Goal: Task Accomplishment & Management: Complete application form

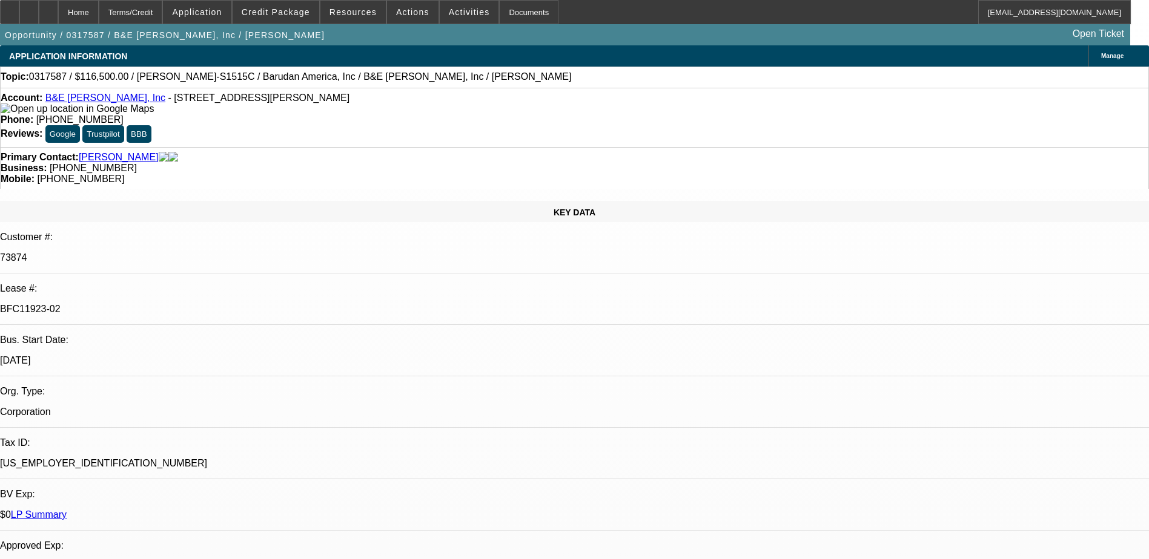
select select "0"
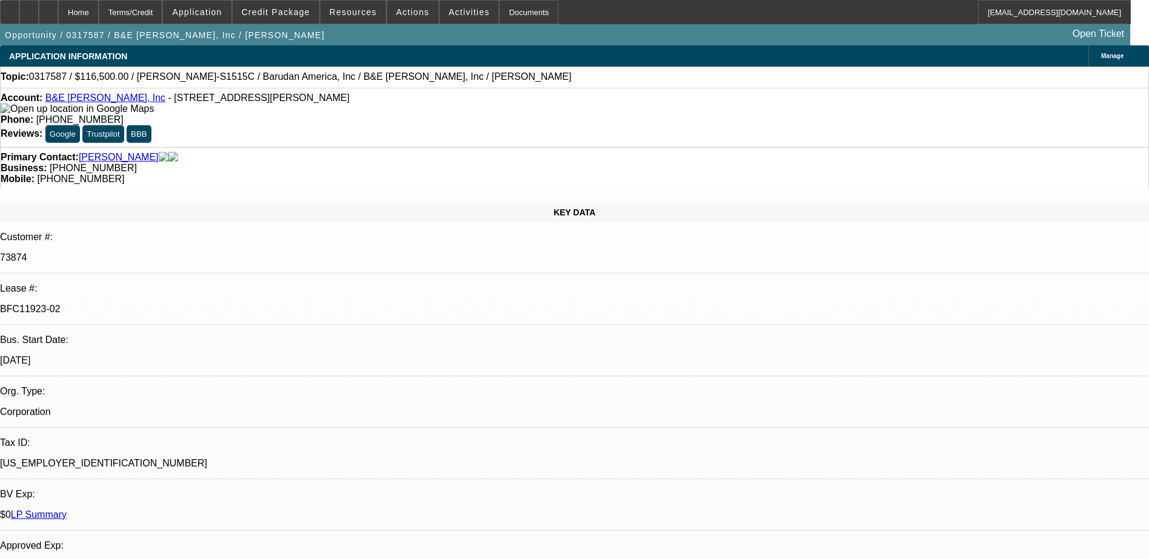
select select "0"
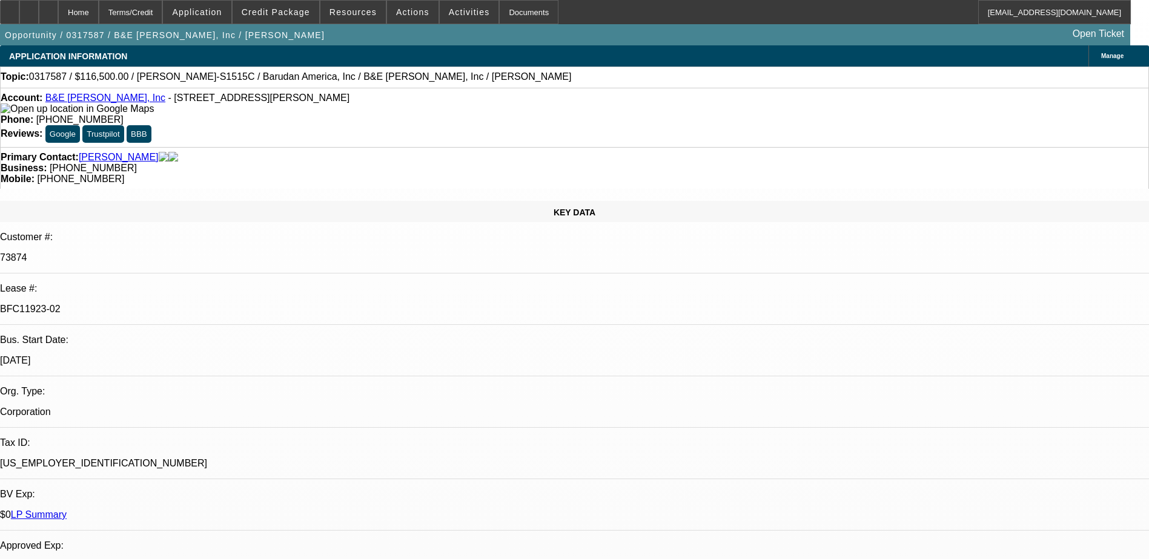
select select "0"
select select "1"
select select "2"
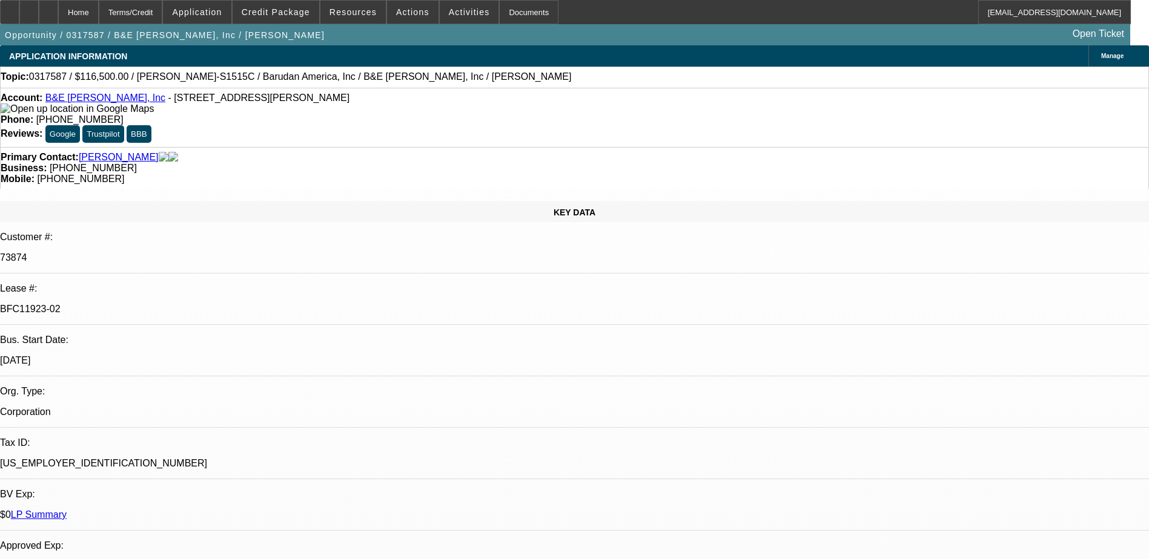
select select "1"
select select "2"
select select "1"
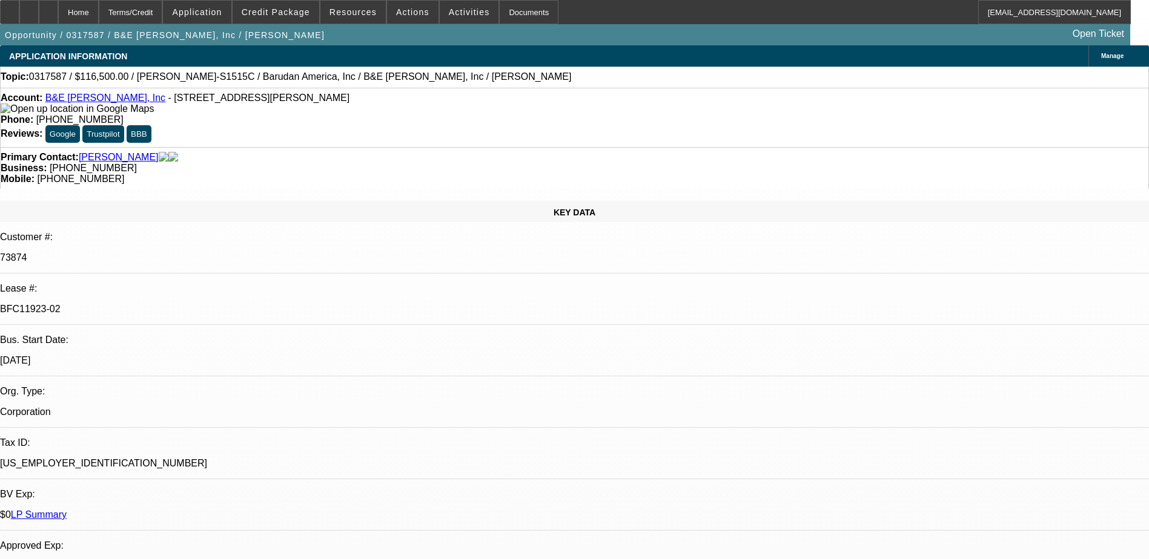
select select "2"
select select "1"
select select "2"
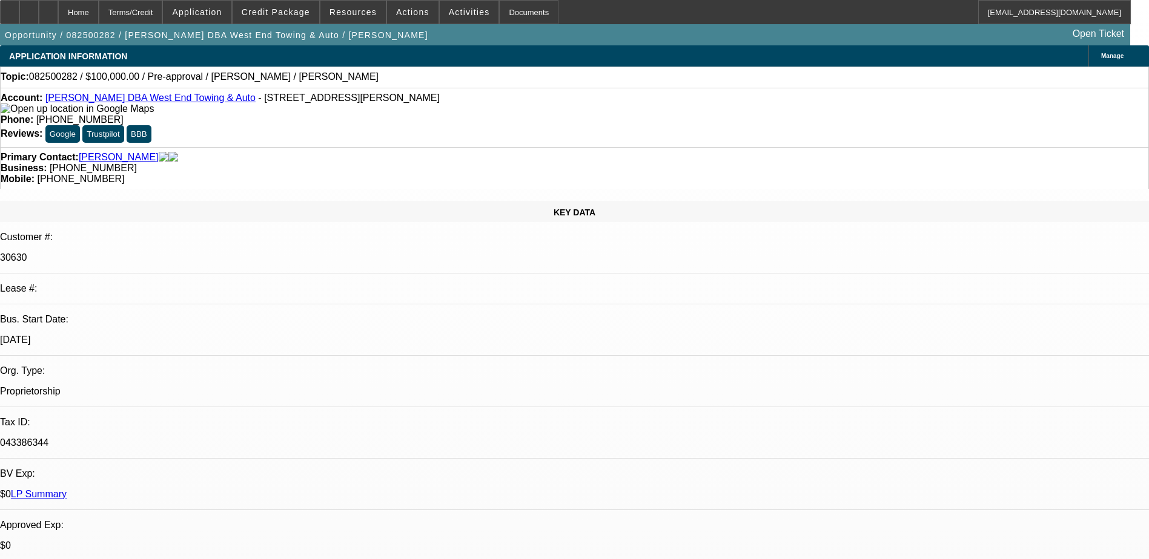
select select "0"
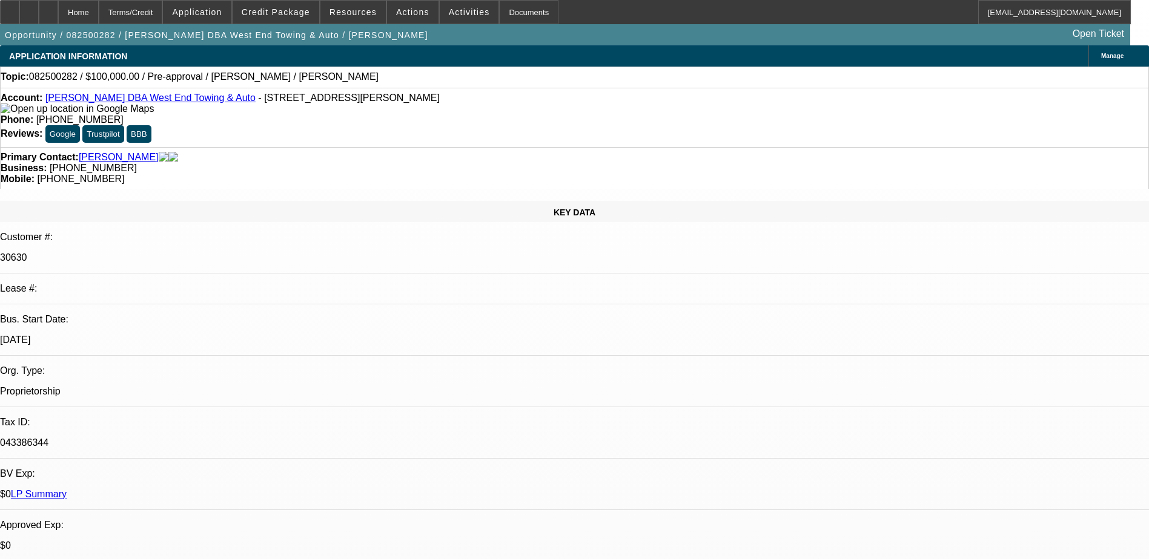
select select "0"
select select "1"
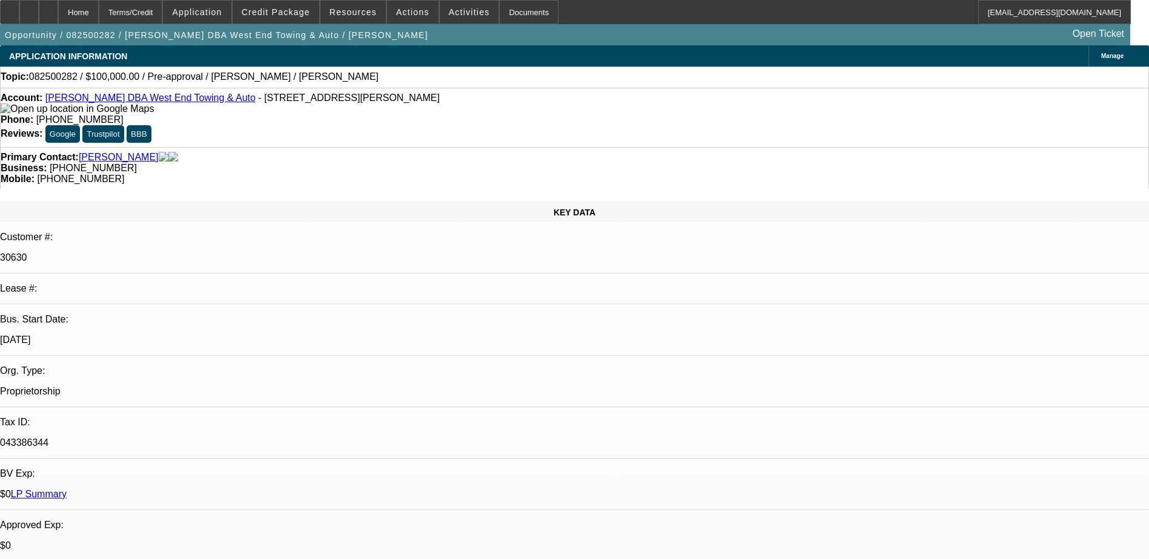
select select "1"
select select "6"
select select "1"
select select "2"
select select "6"
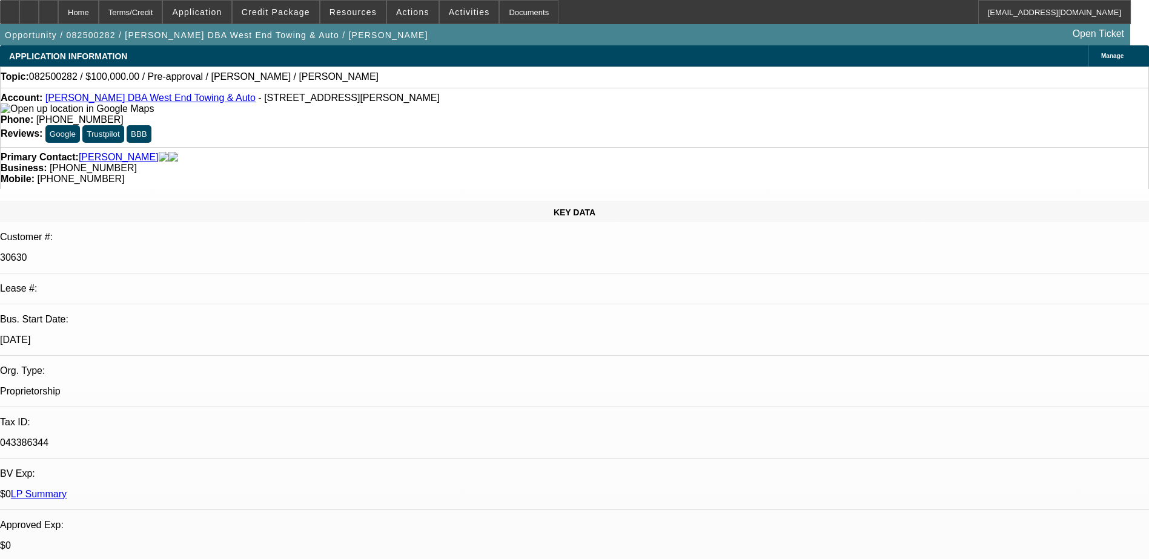
select select "1"
select select "6"
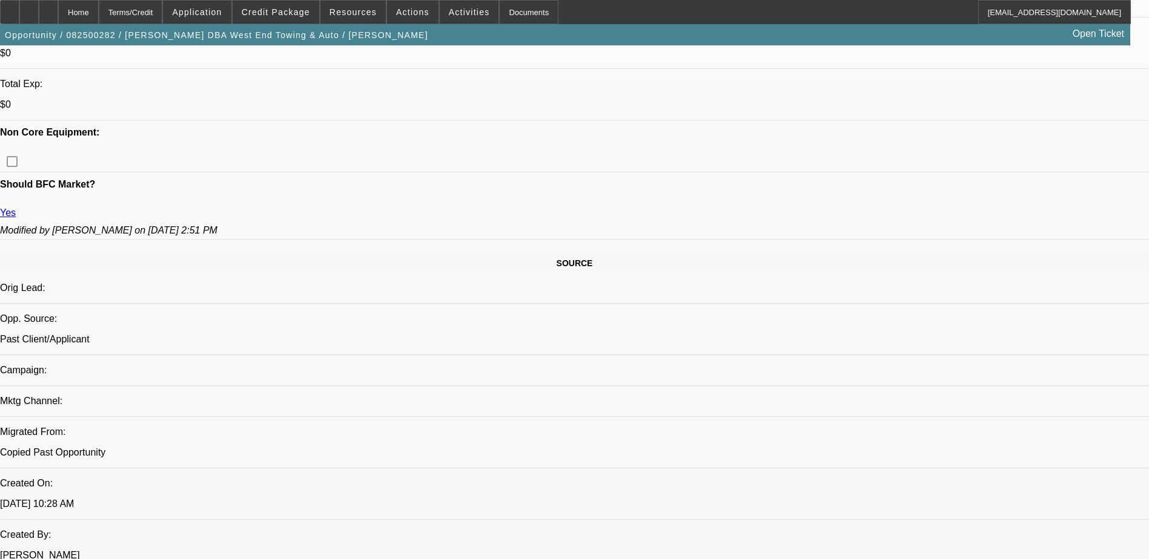
scroll to position [424, 0]
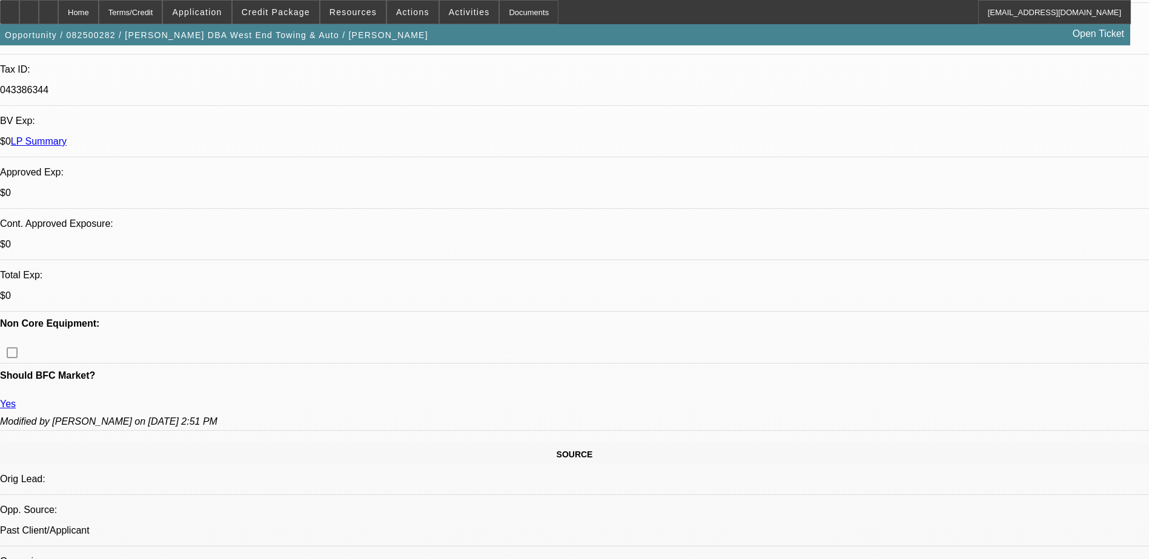
scroll to position [242, 0]
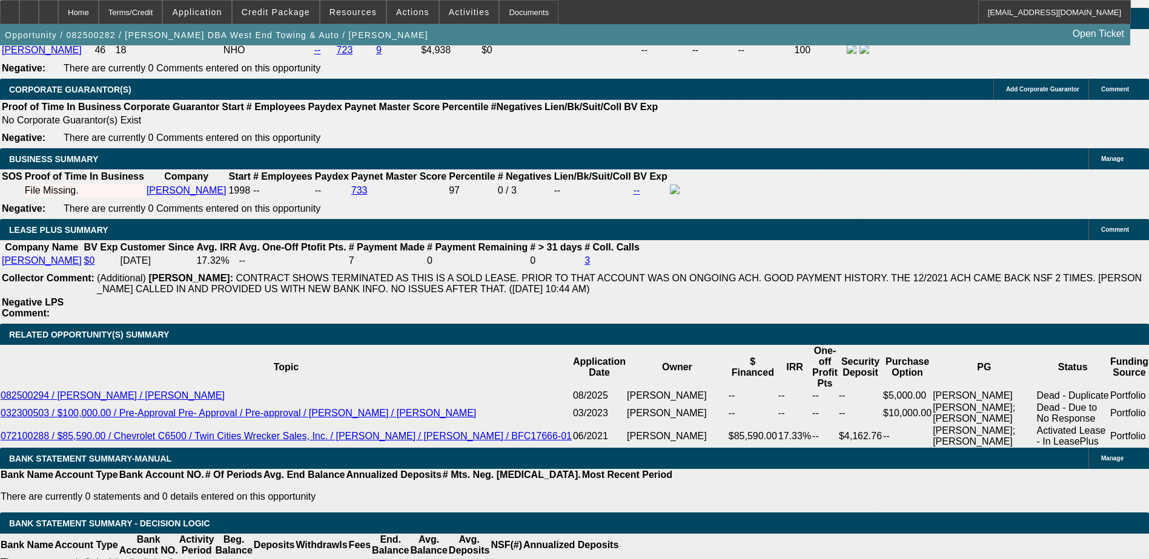
scroll to position [1877, 0]
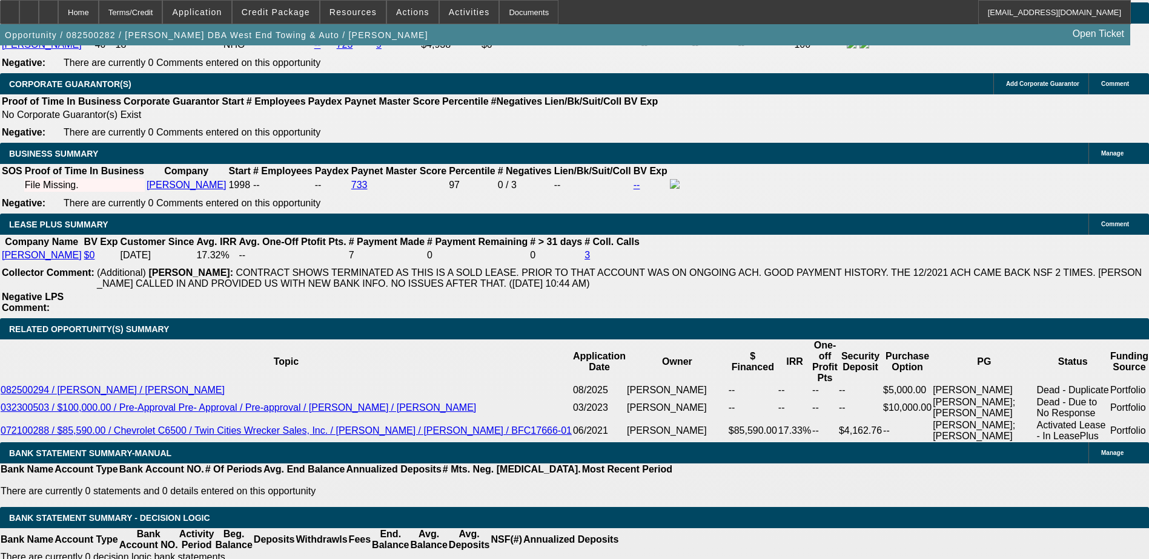
type input "UNKNOWN"
type input "10"
type input "$2,536.26"
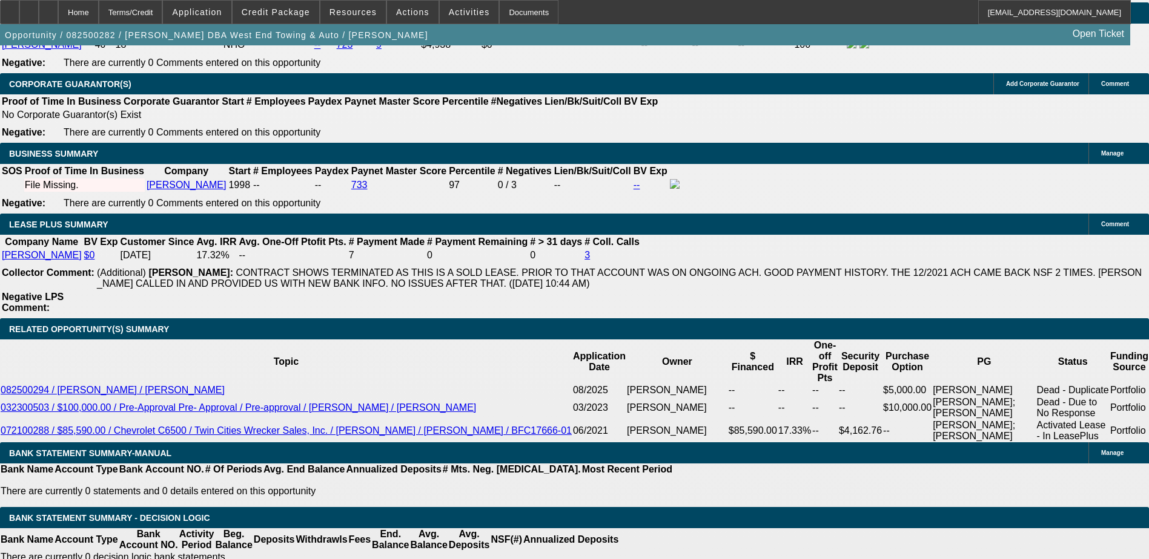
type input "10.5"
type input "$2,560.34"
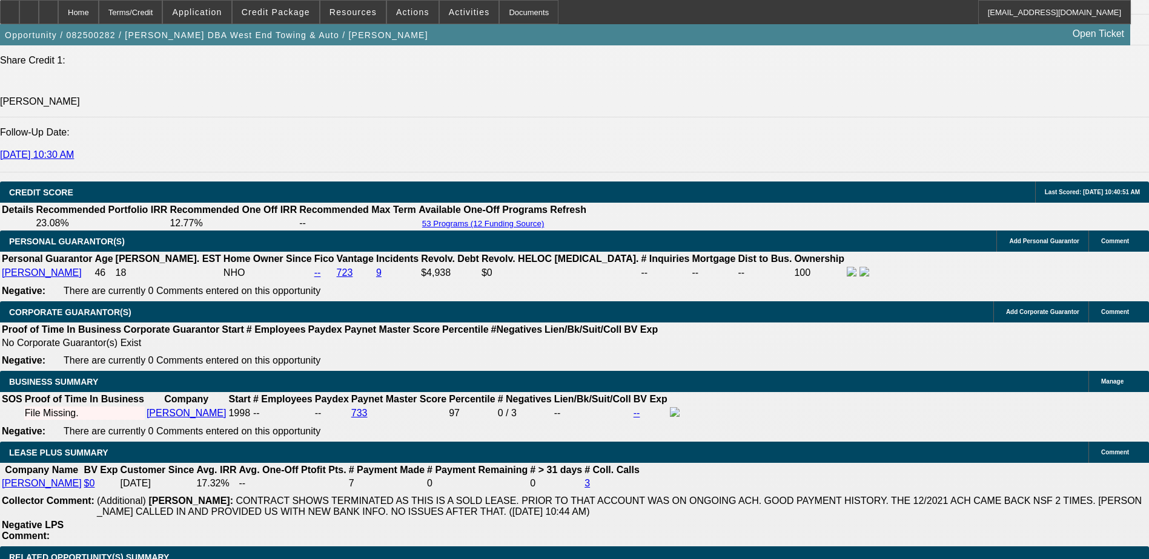
scroll to position [1635, 0]
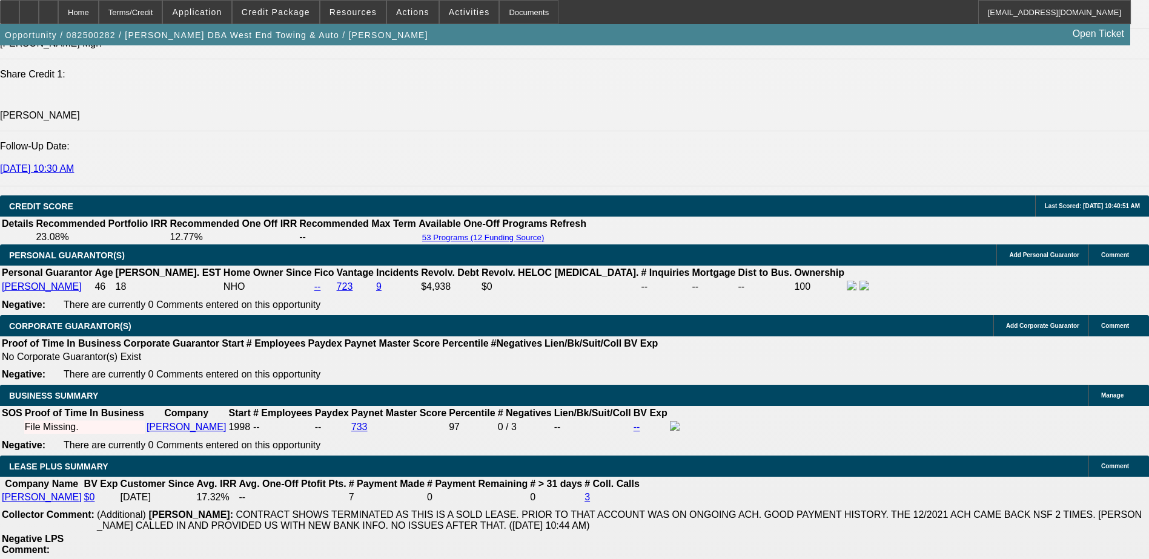
type input "10.5"
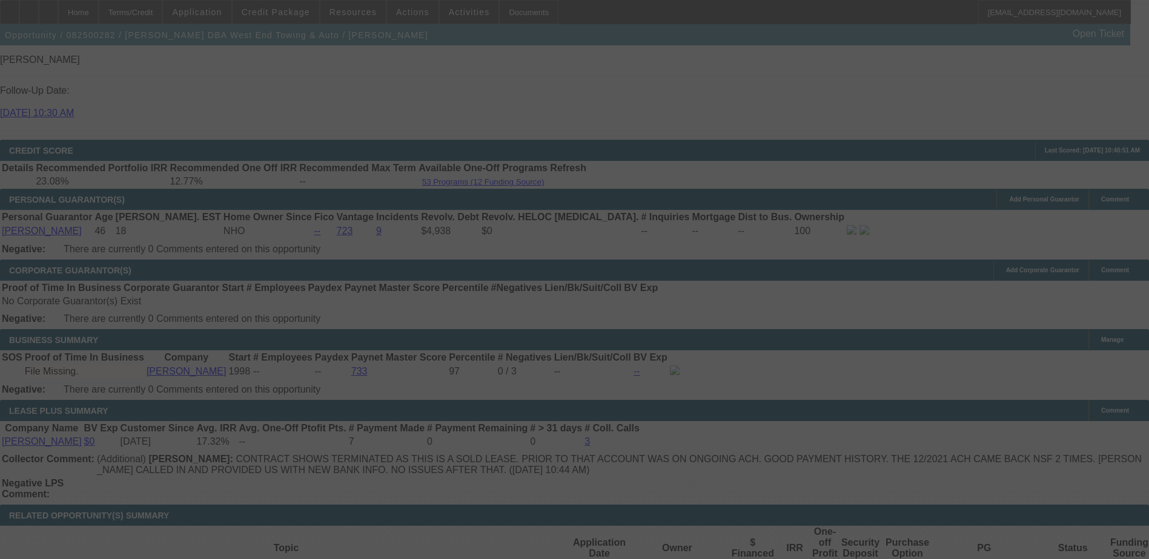
scroll to position [1756, 0]
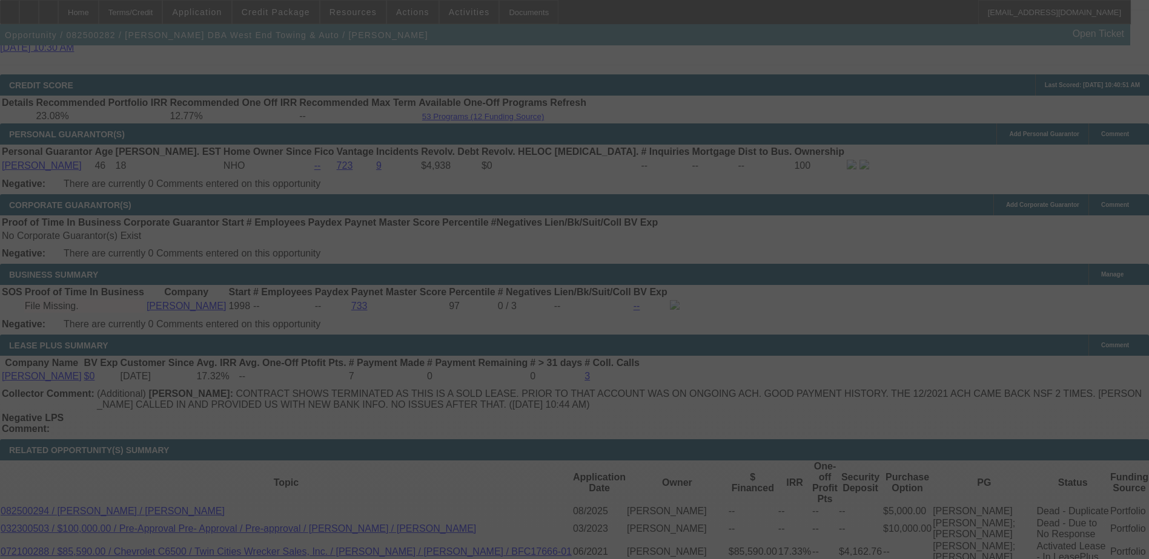
select select "0"
select select "6"
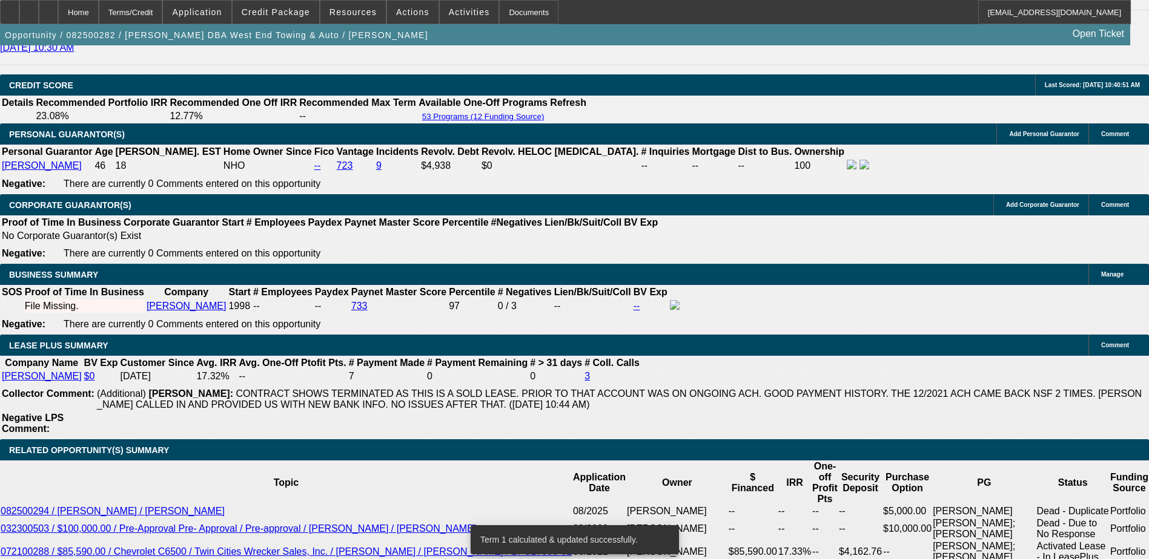
type input "1"
type input "UNKNOWN"
type input "$2,126.15"
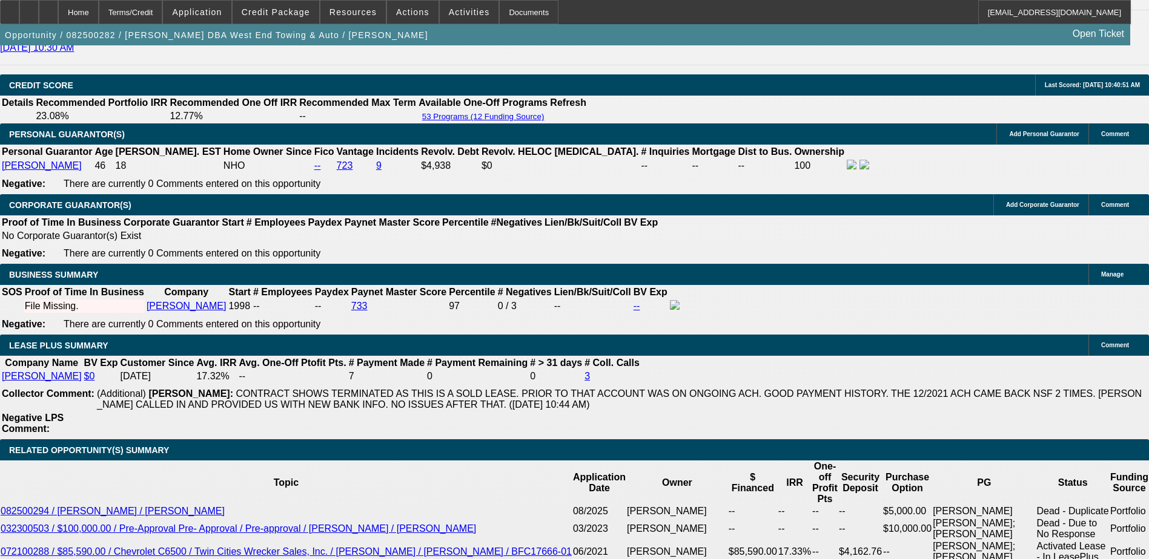
type input "10."
type input "$2,536.26"
type input "10.8"
type input "$2,574.85"
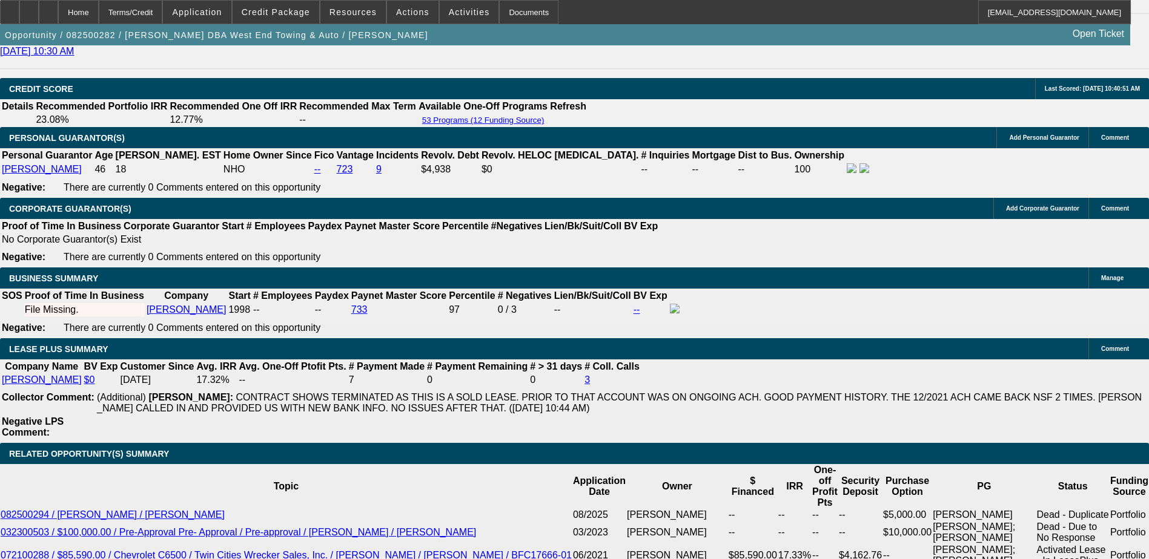
scroll to position [1574, 0]
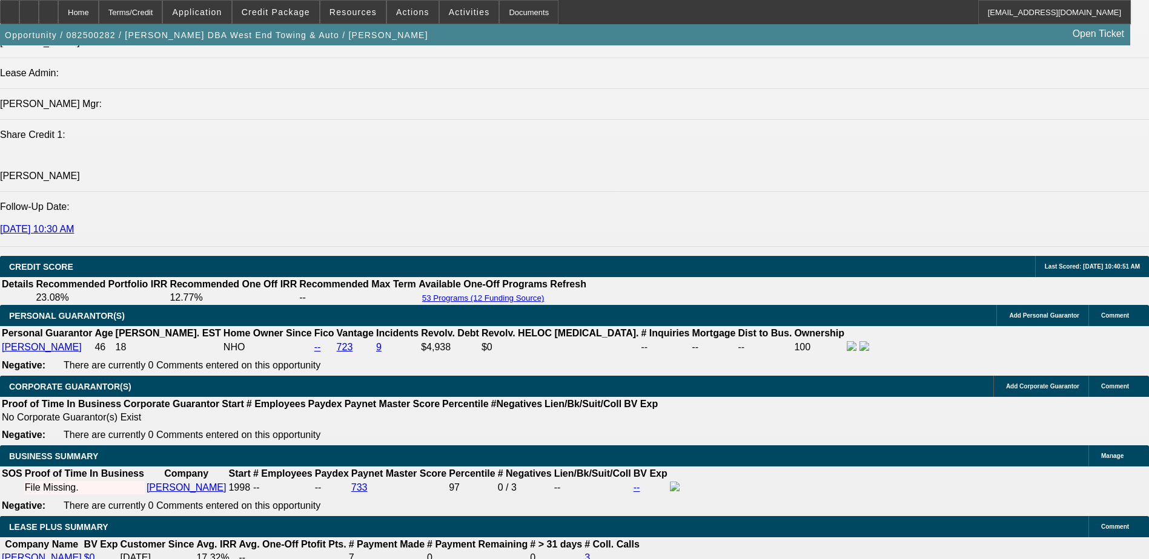
type input "10.8"
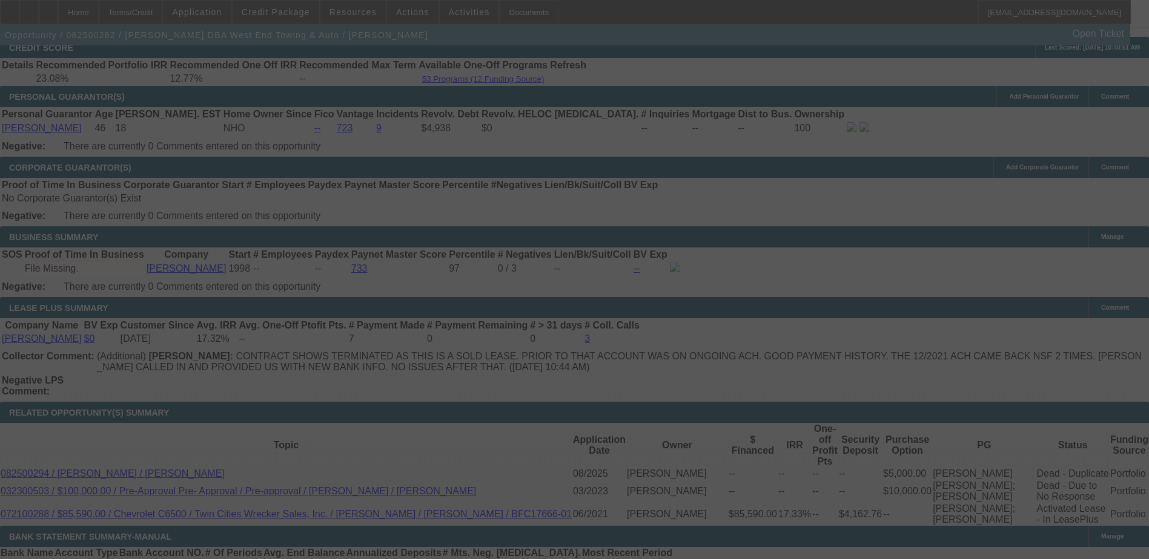
scroll to position [1816, 0]
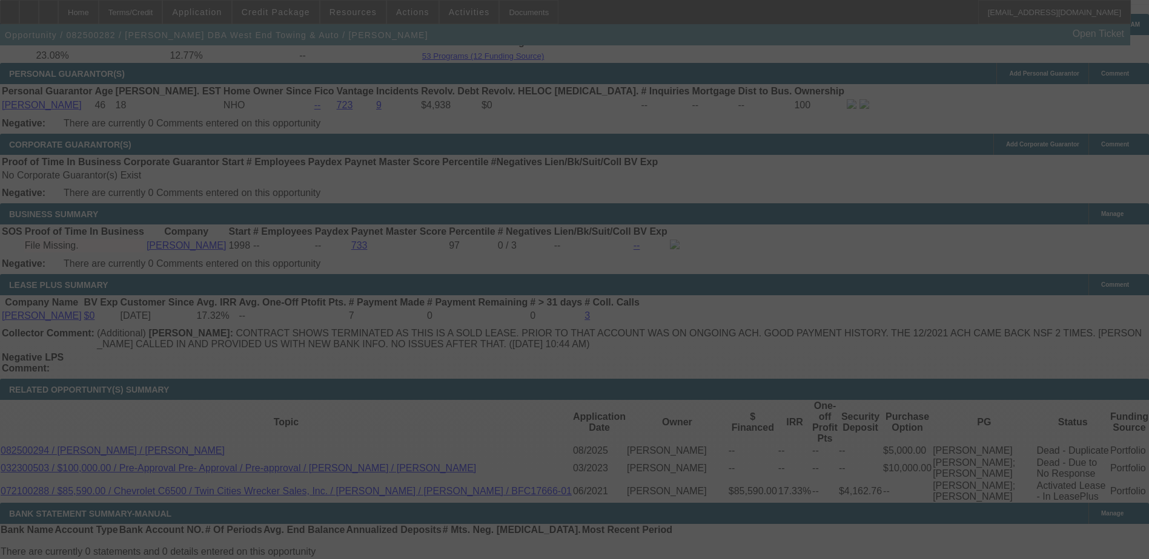
select select "0"
select select "6"
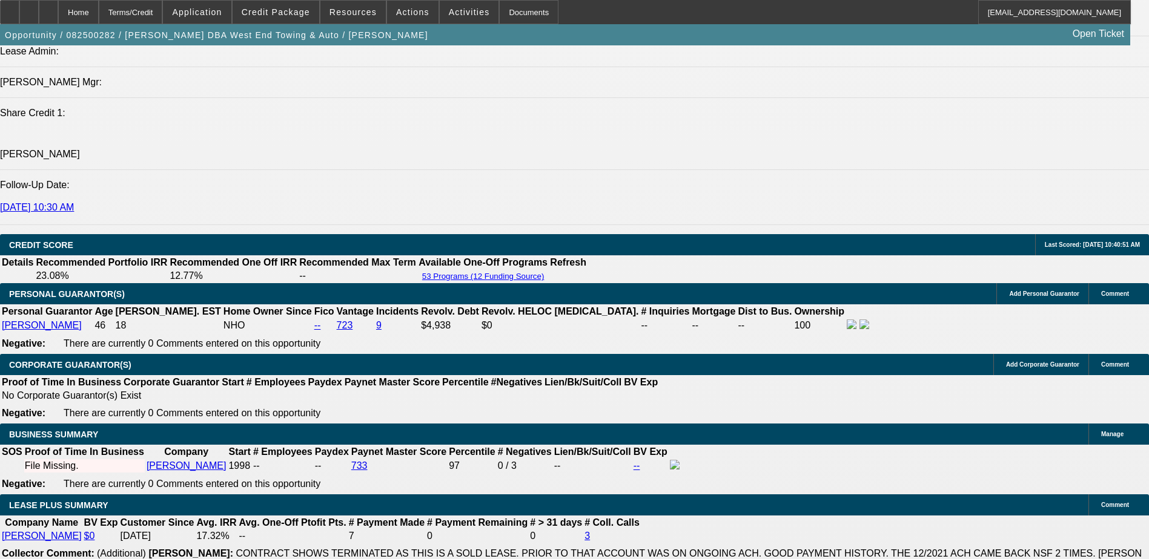
scroll to position [1756, 0]
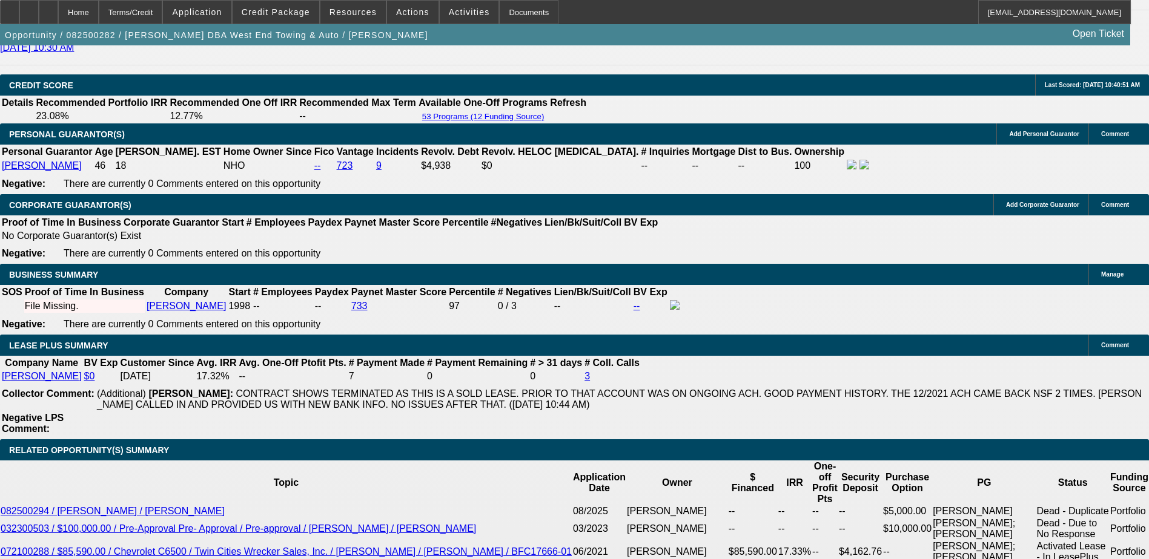
type input "UNKNOWN"
type input "11"
type input "$2,584.55"
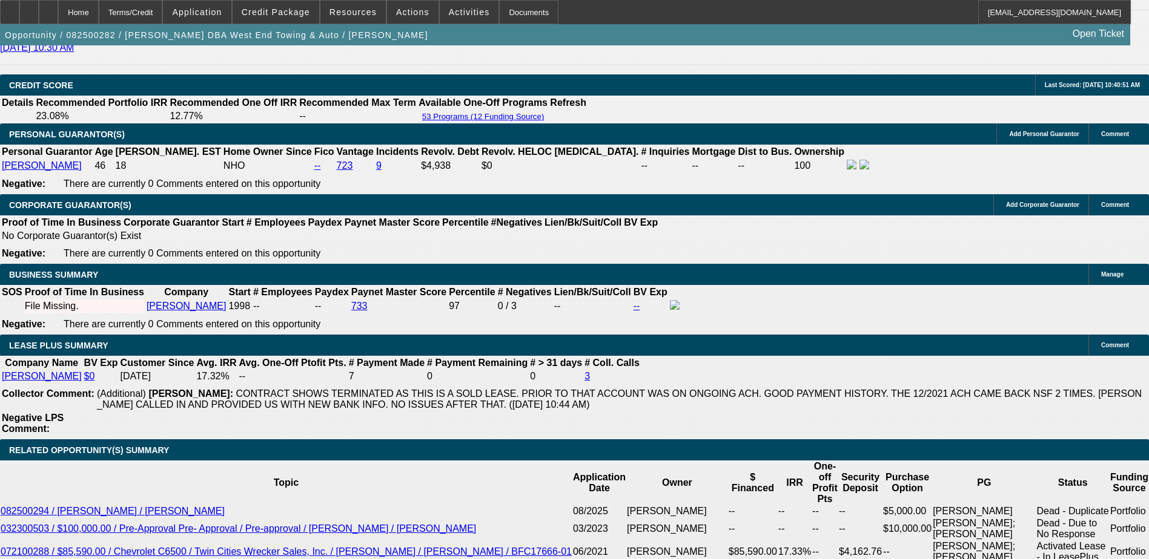
type input "11.3"
type input "$2,599.15"
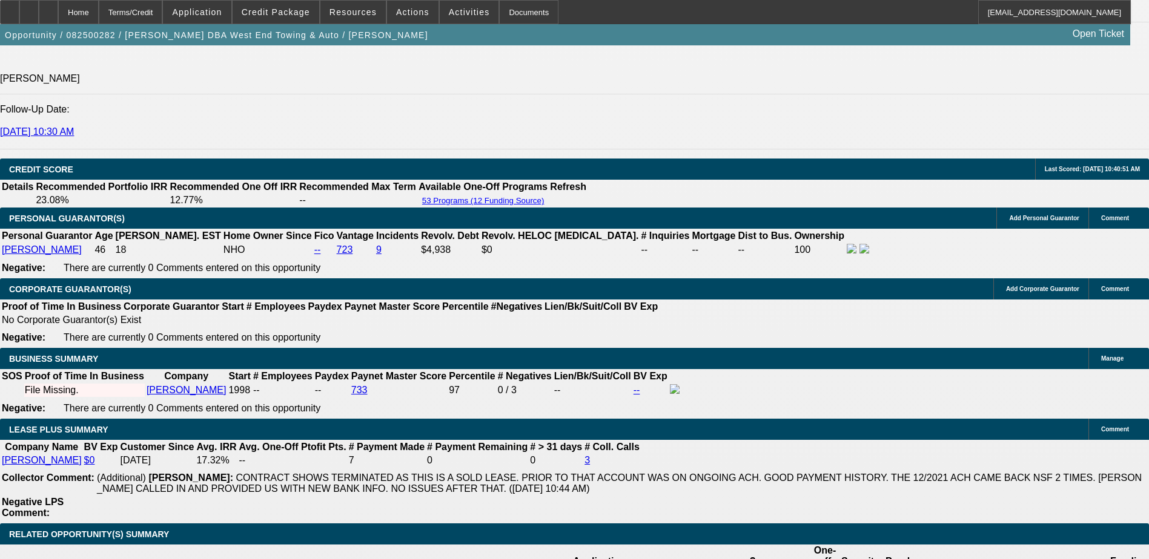
scroll to position [1514, 0]
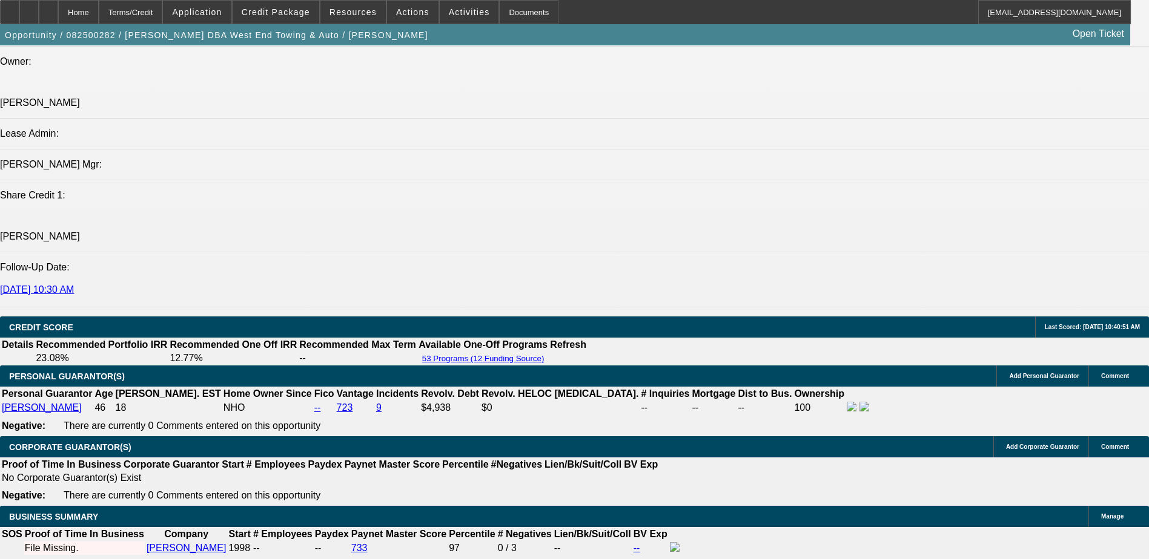
type input "11.3"
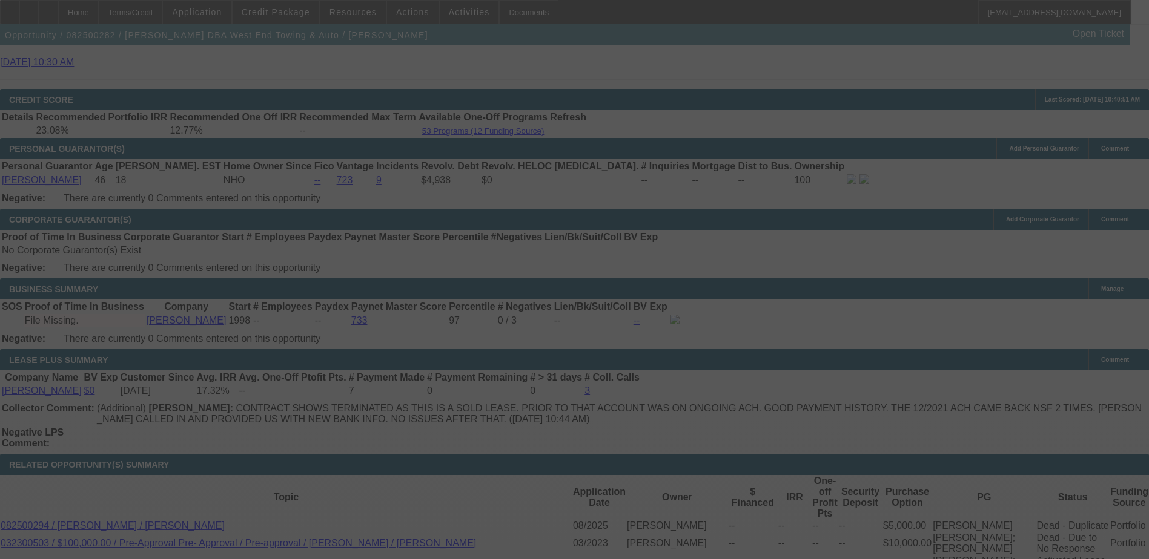
scroll to position [1816, 0]
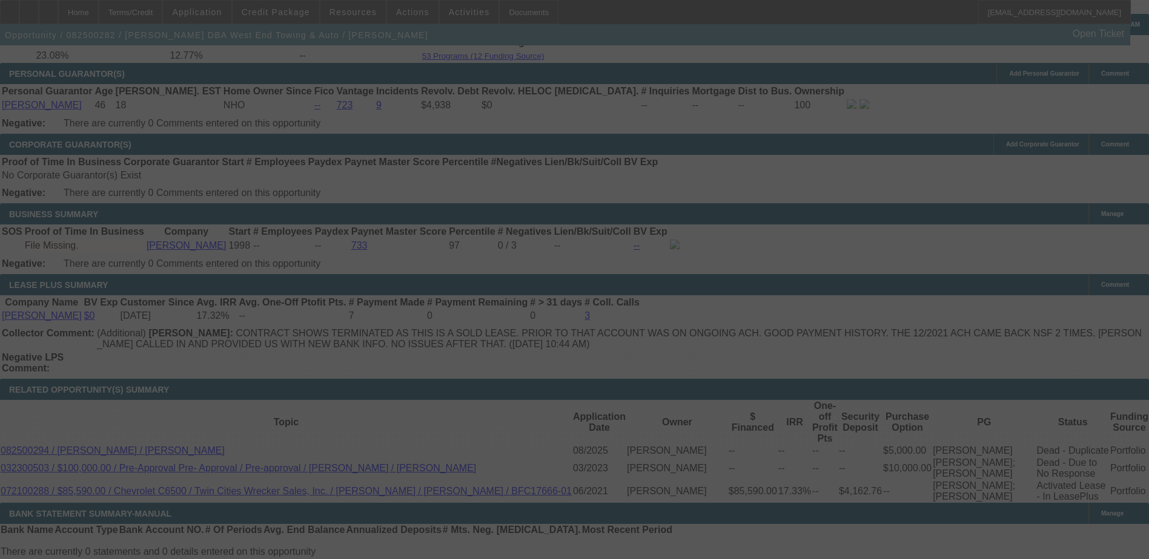
select select "0"
select select "6"
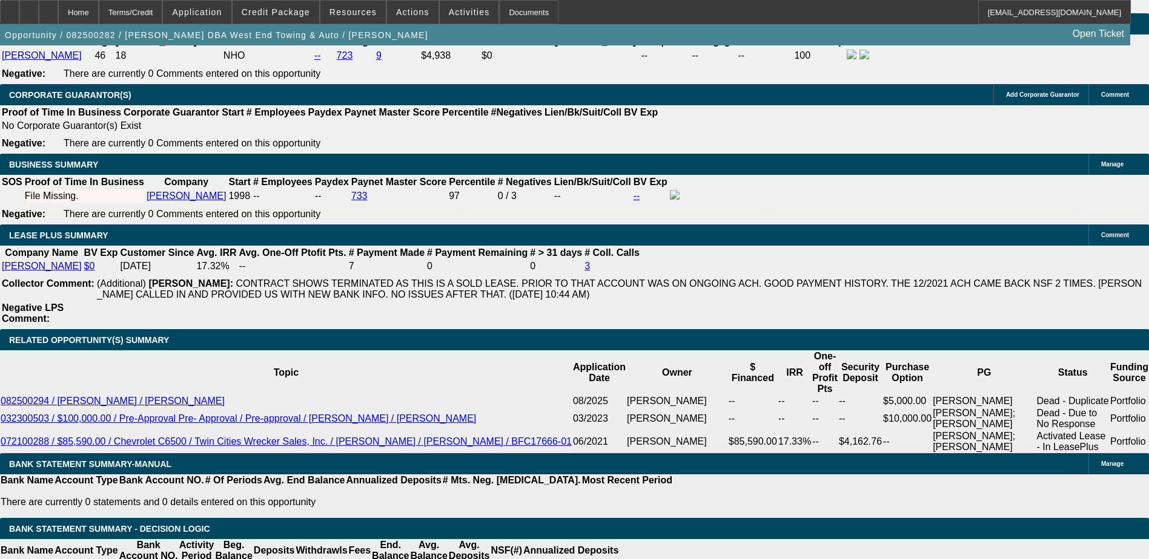
scroll to position [1806, 0]
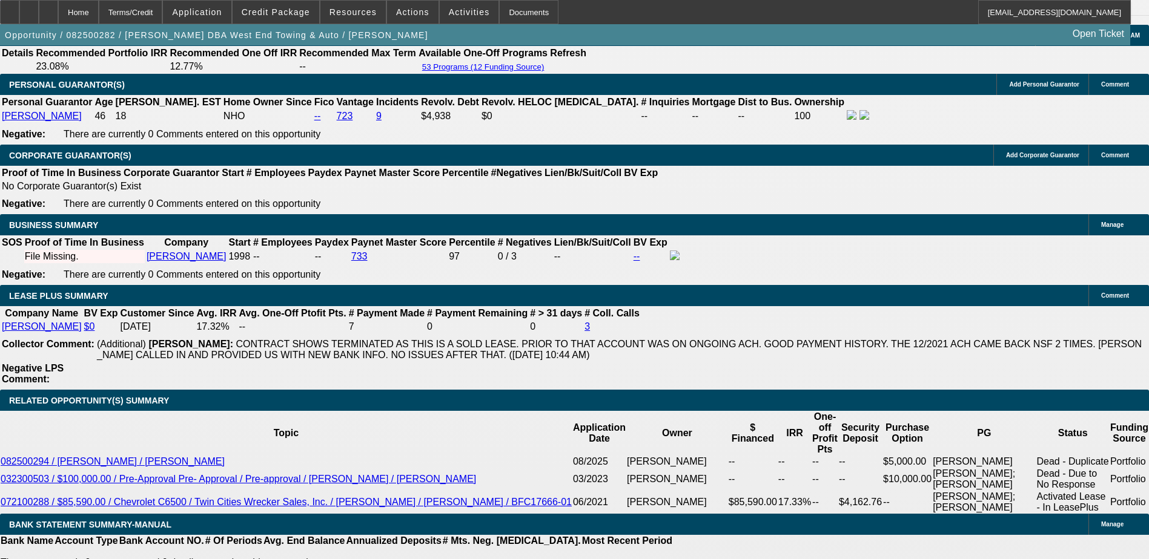
type input "UNKNOWN"
type input "10"
type input "$2,536.26"
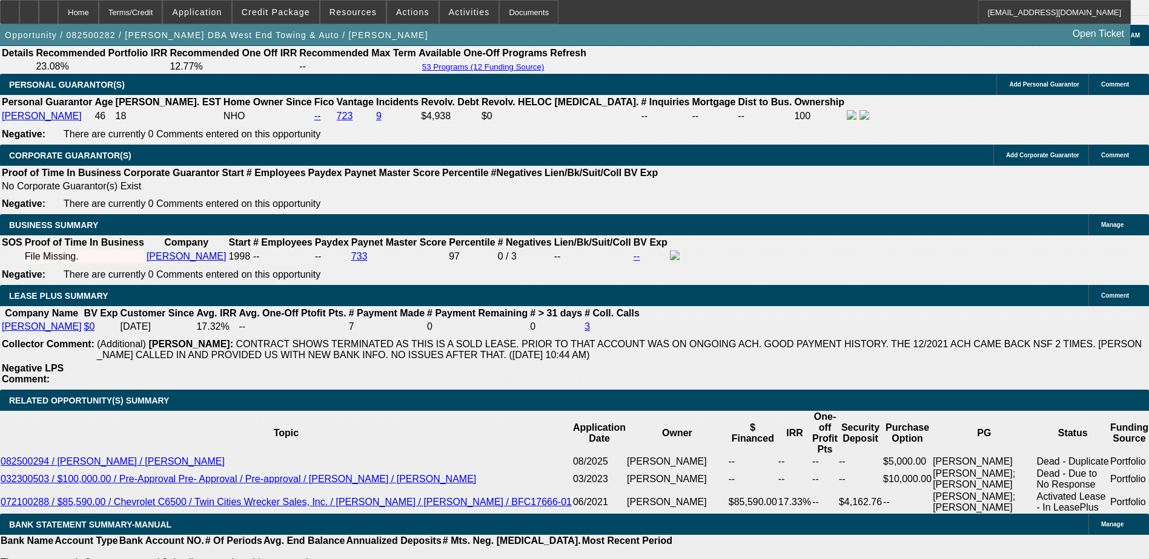
type input "10.8"
type input "$2,574.85"
type input "10"
type input "$2,536.26"
type input "1"
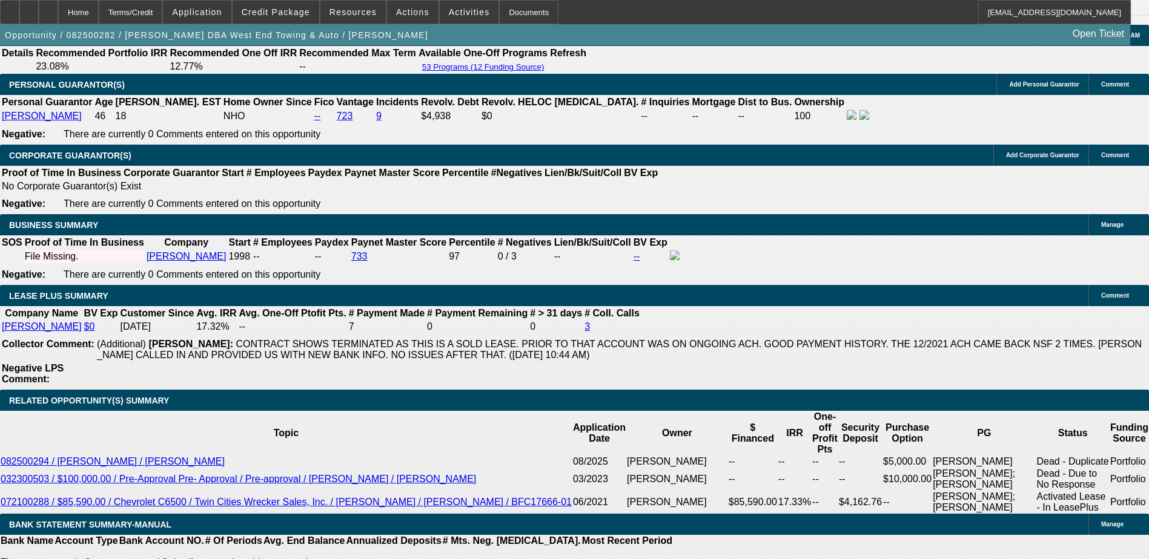
type input "$2,126.15"
type input "1"
type input "11"
type input "$2,584.55"
type input "11.3"
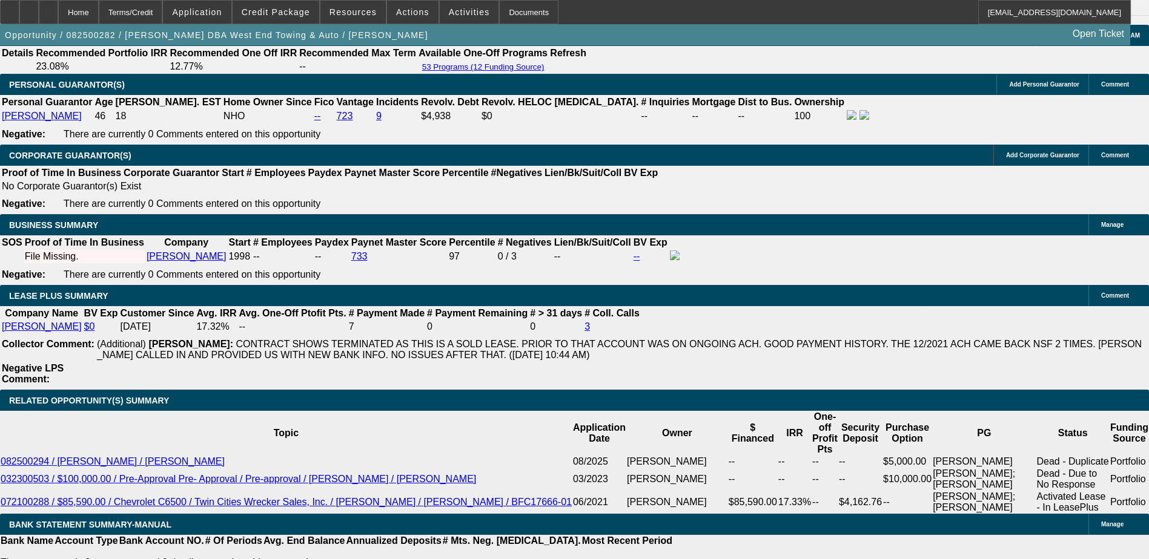
type input "$2,599.15"
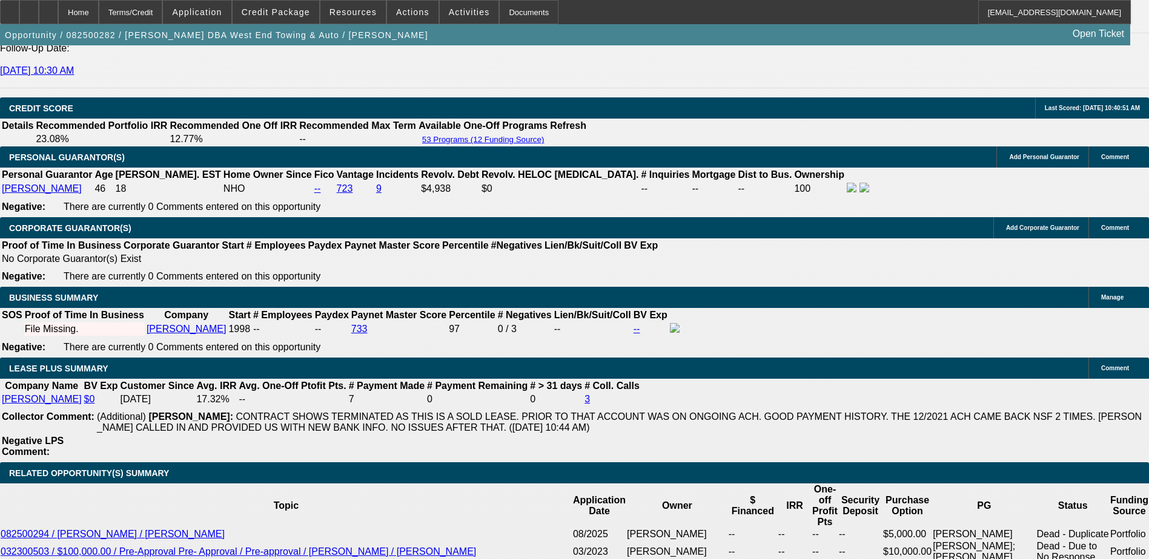
scroll to position [1624, 0]
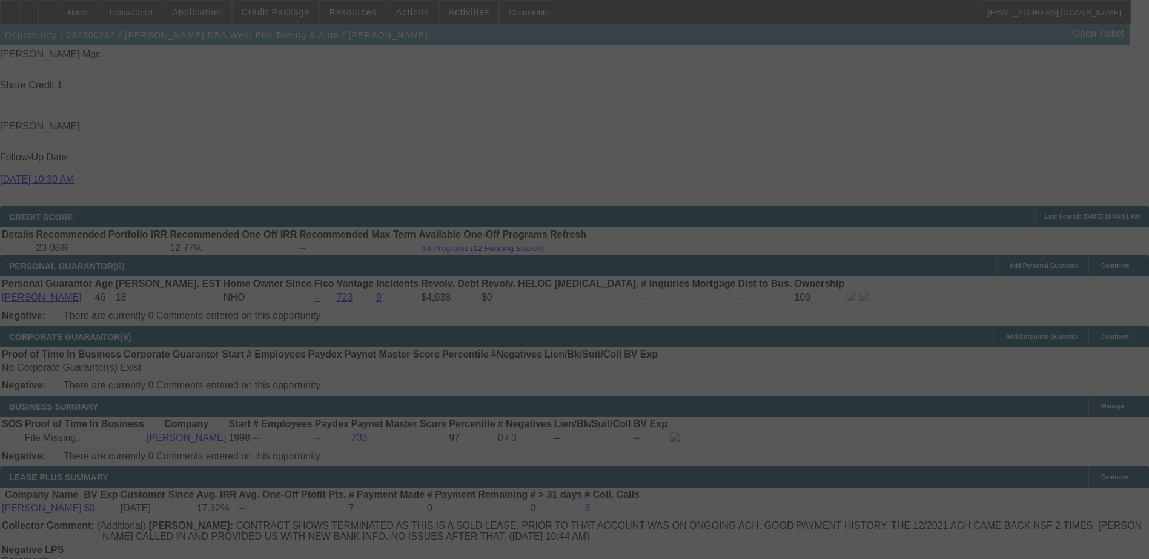
select select "0"
select select "6"
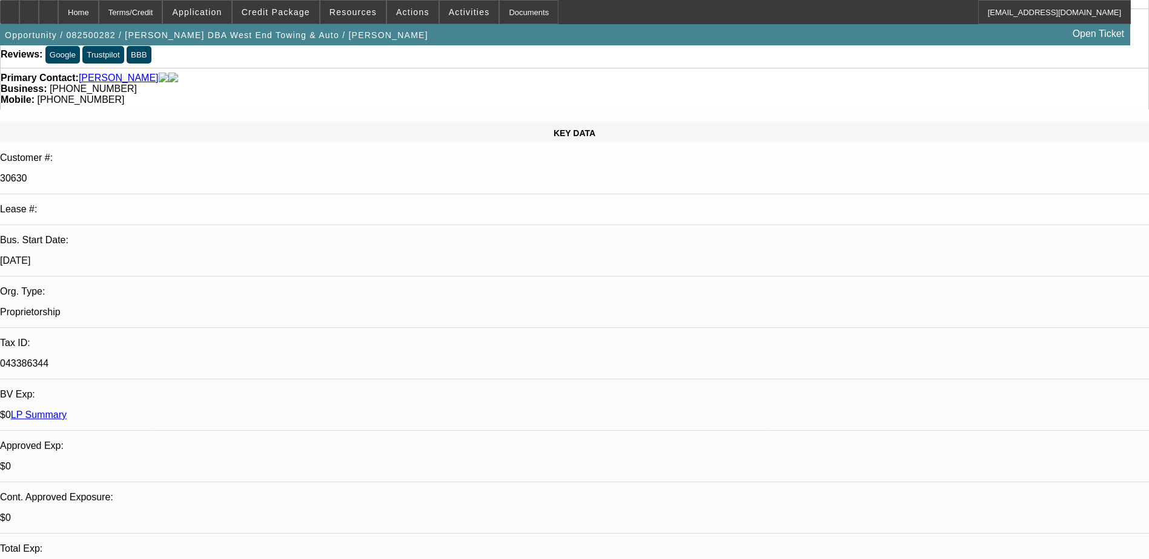
scroll to position [0, 0]
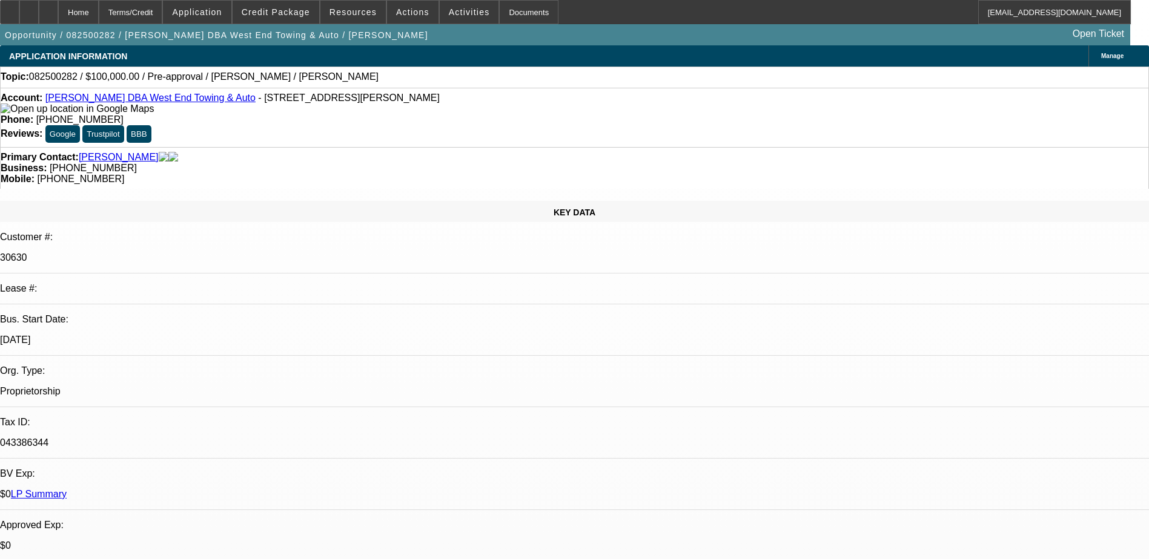
click at [173, 102] on link "Adam Simmons DBA West End Towing & Auto" at bounding box center [150, 98] width 210 height 10
